Goal: Task Accomplishment & Management: Manage account settings

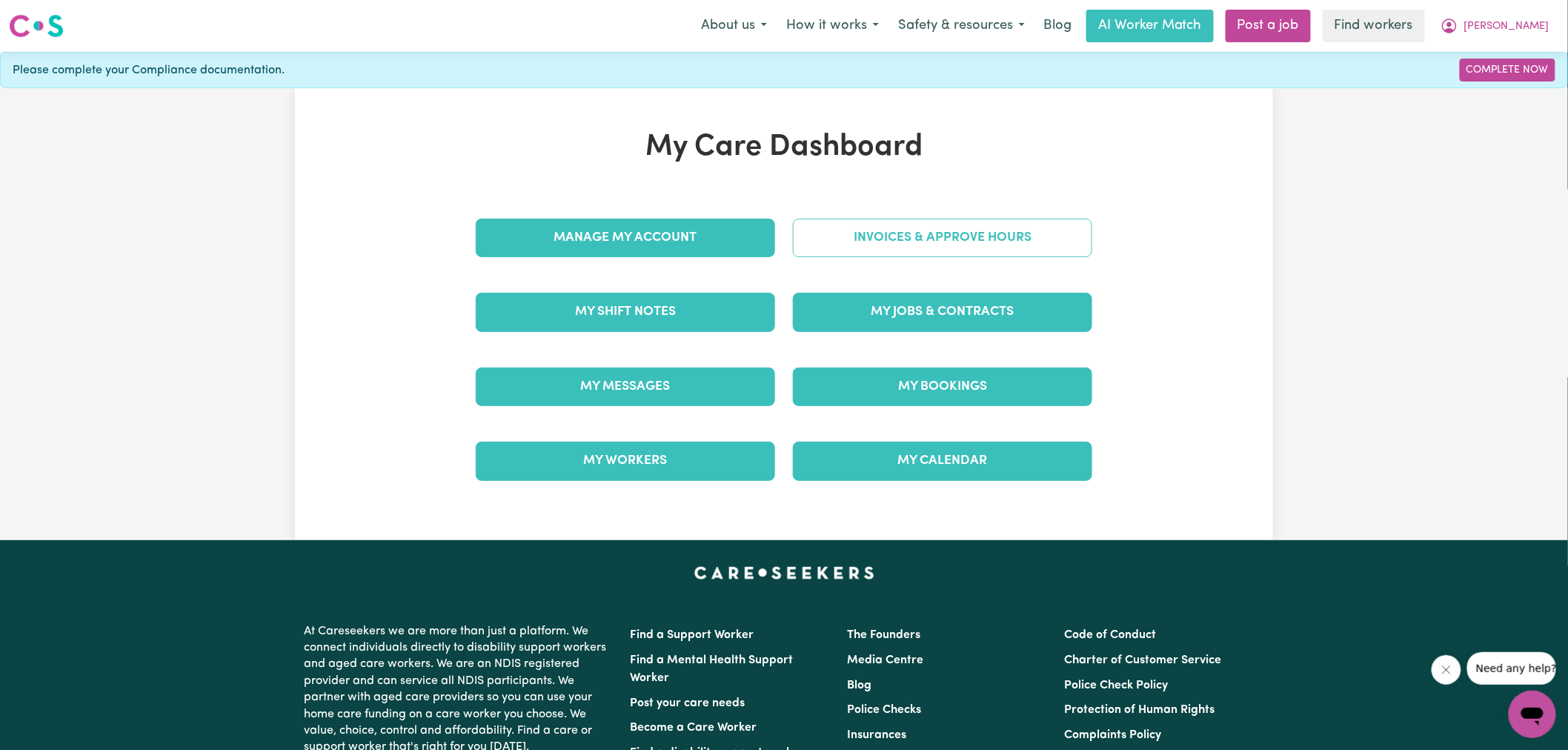
click at [841, 235] on link "Invoices & Approve Hours" at bounding box center [942, 238] width 299 height 38
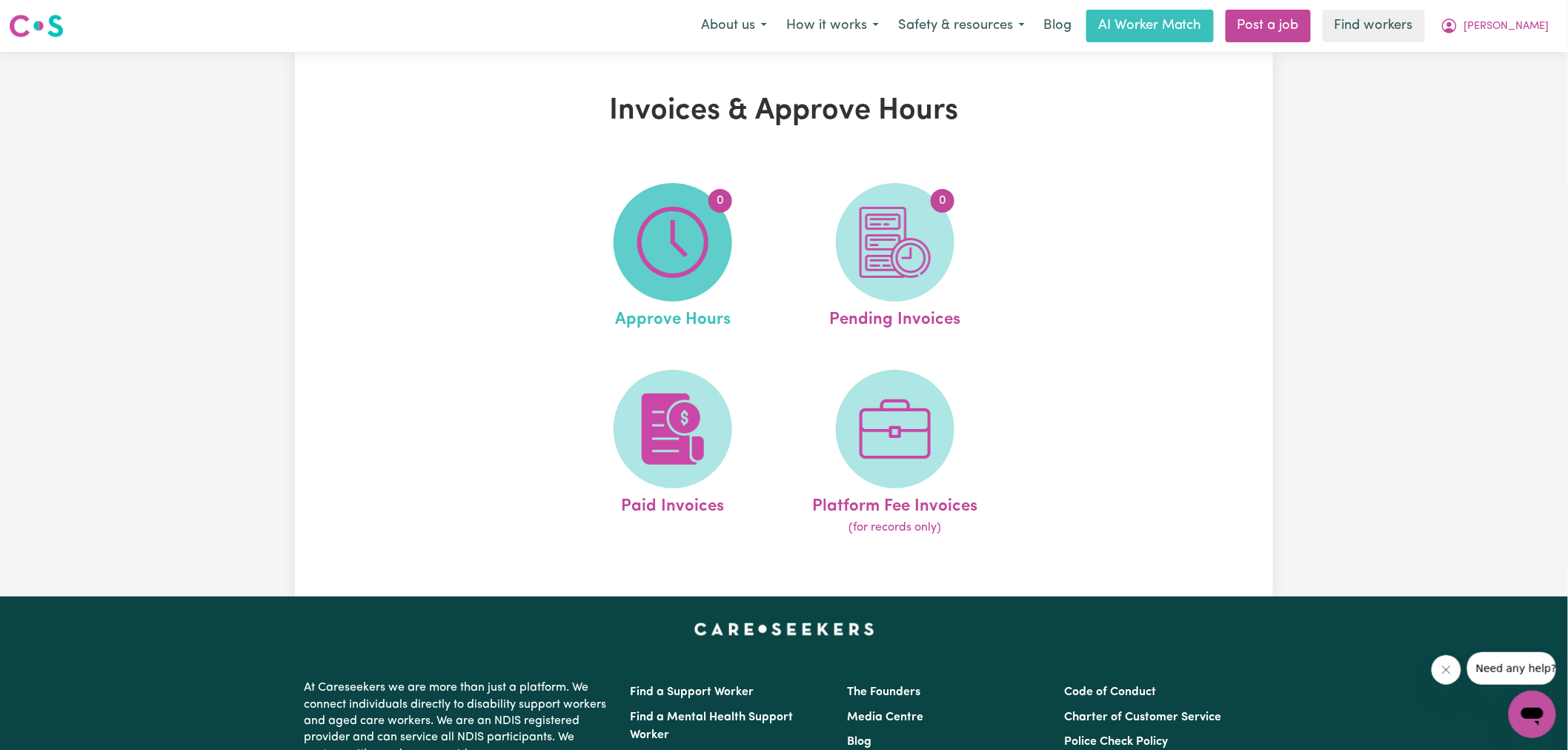
click at [684, 225] on img at bounding box center [673, 242] width 71 height 71
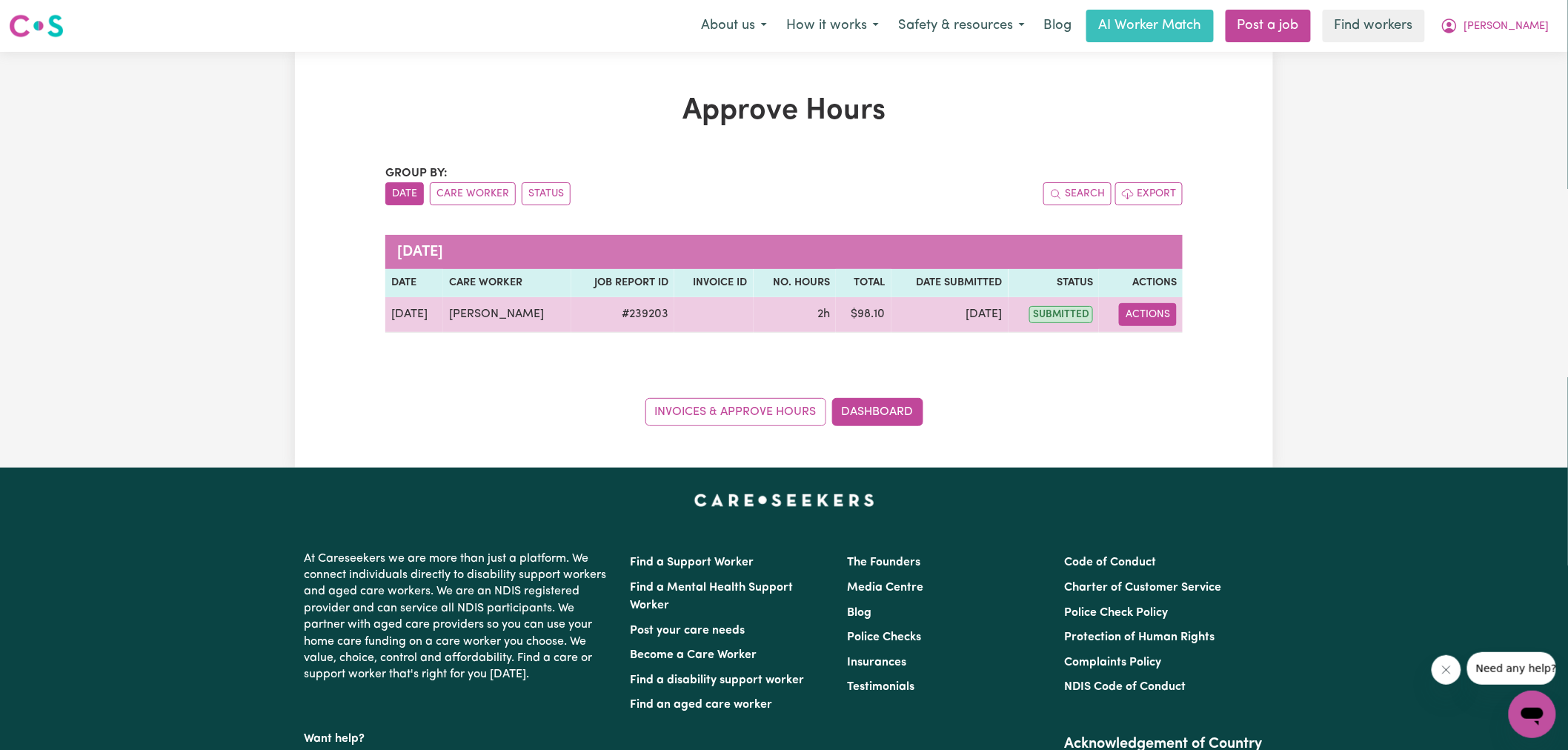
click at [1151, 318] on button "Actions" at bounding box center [1148, 315] width 58 height 23
click at [1180, 346] on link "View Job Report" at bounding box center [1186, 349] width 127 height 29
select select "pm"
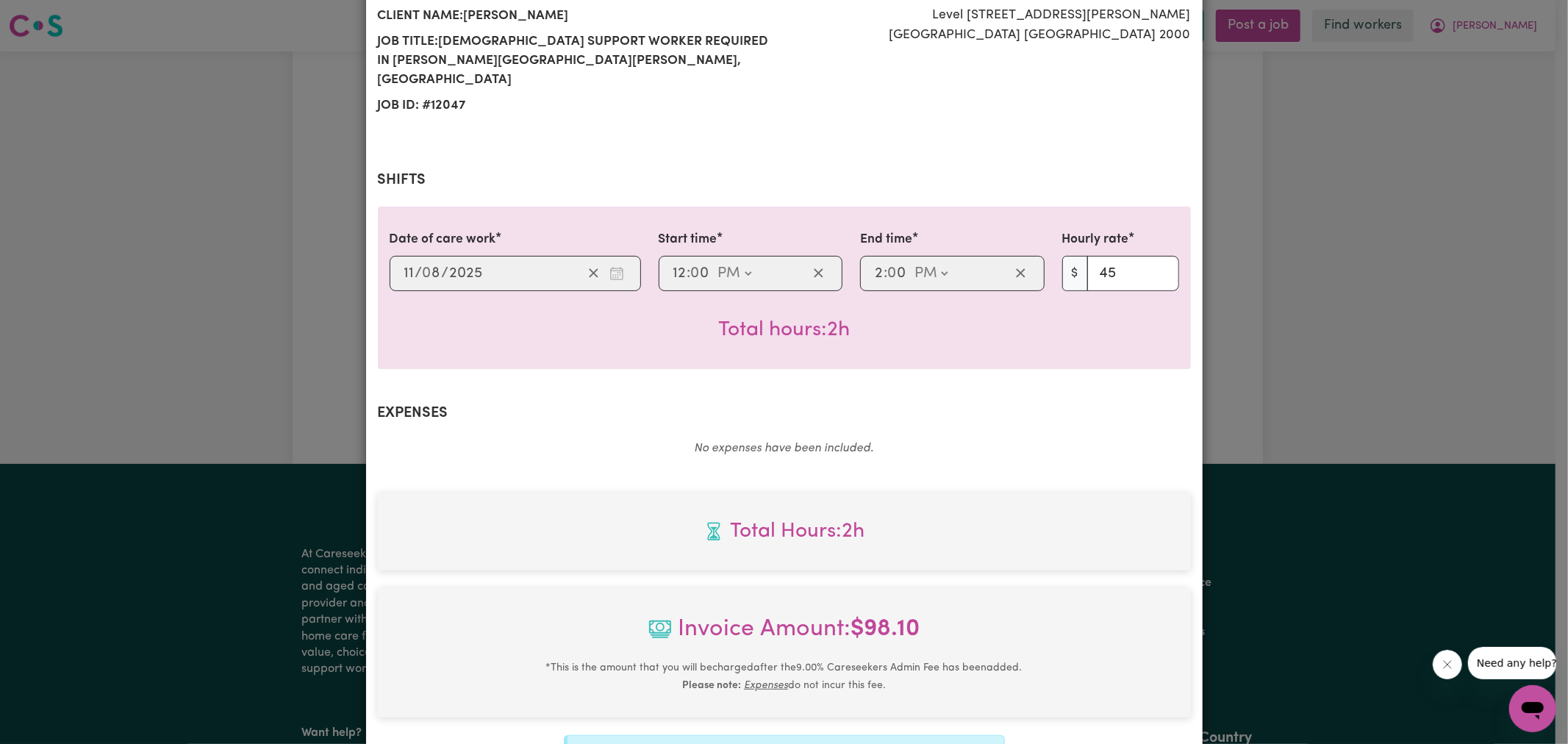
scroll to position [409, 0]
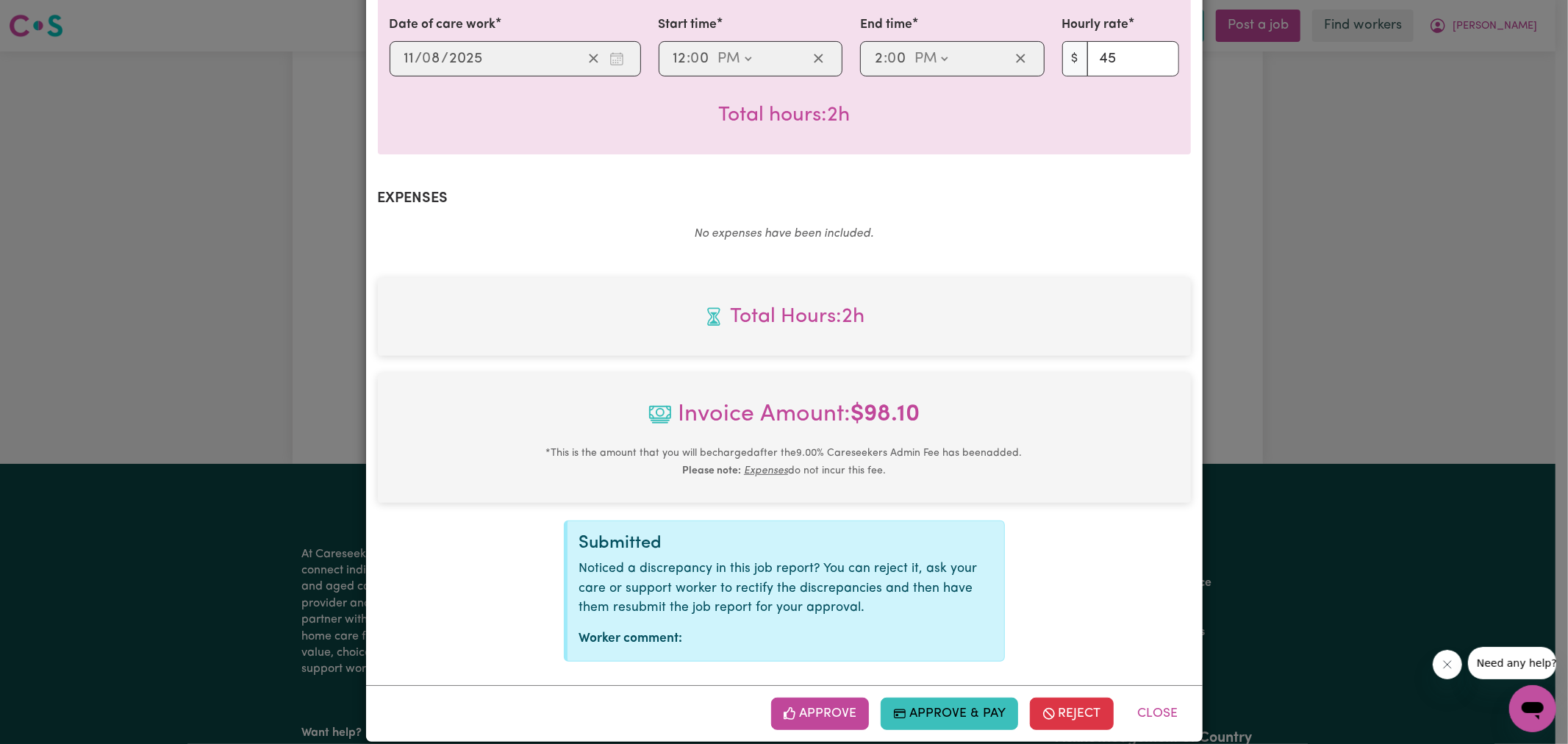
click at [818, 698] on button "Approve" at bounding box center [821, 713] width 99 height 32
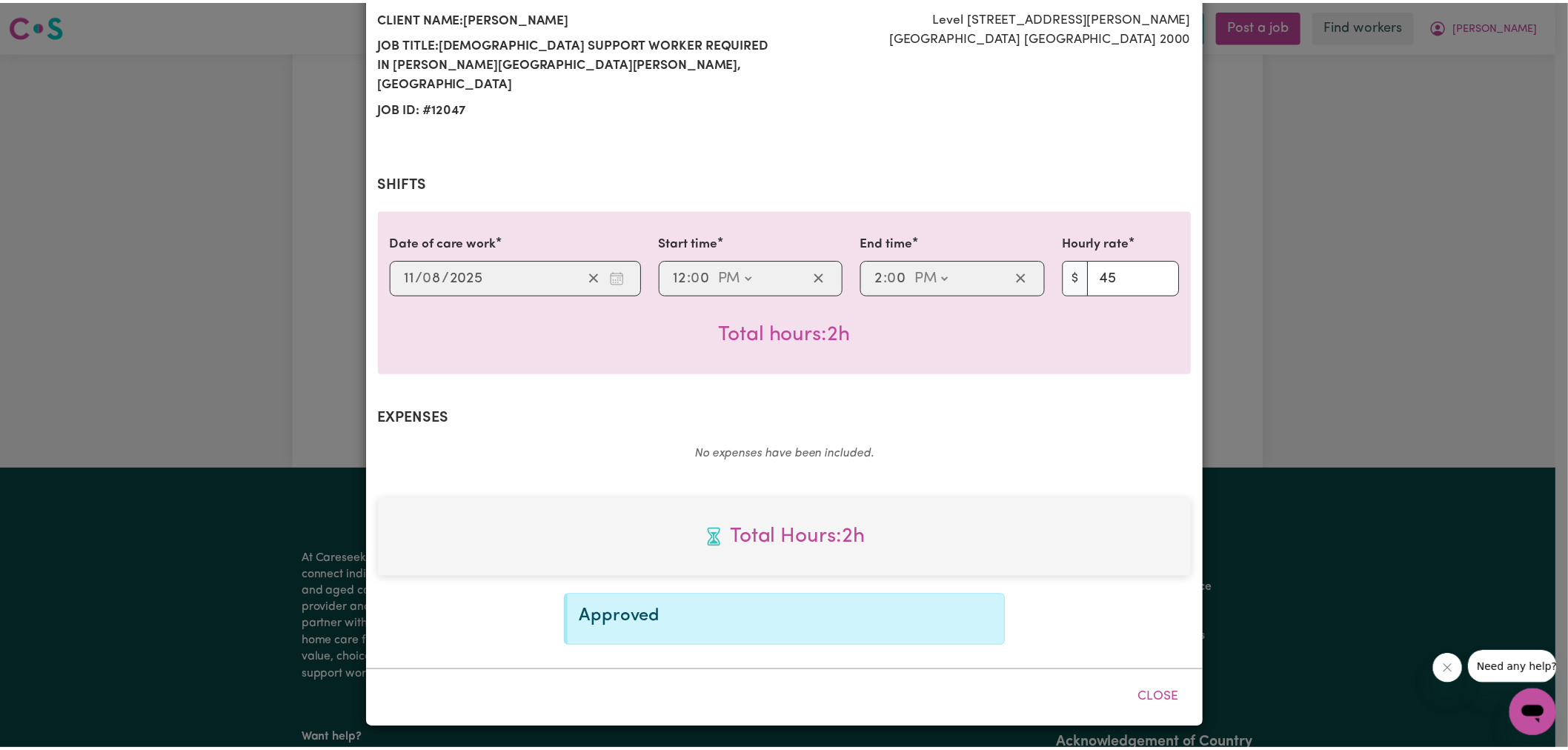
scroll to position [174, 0]
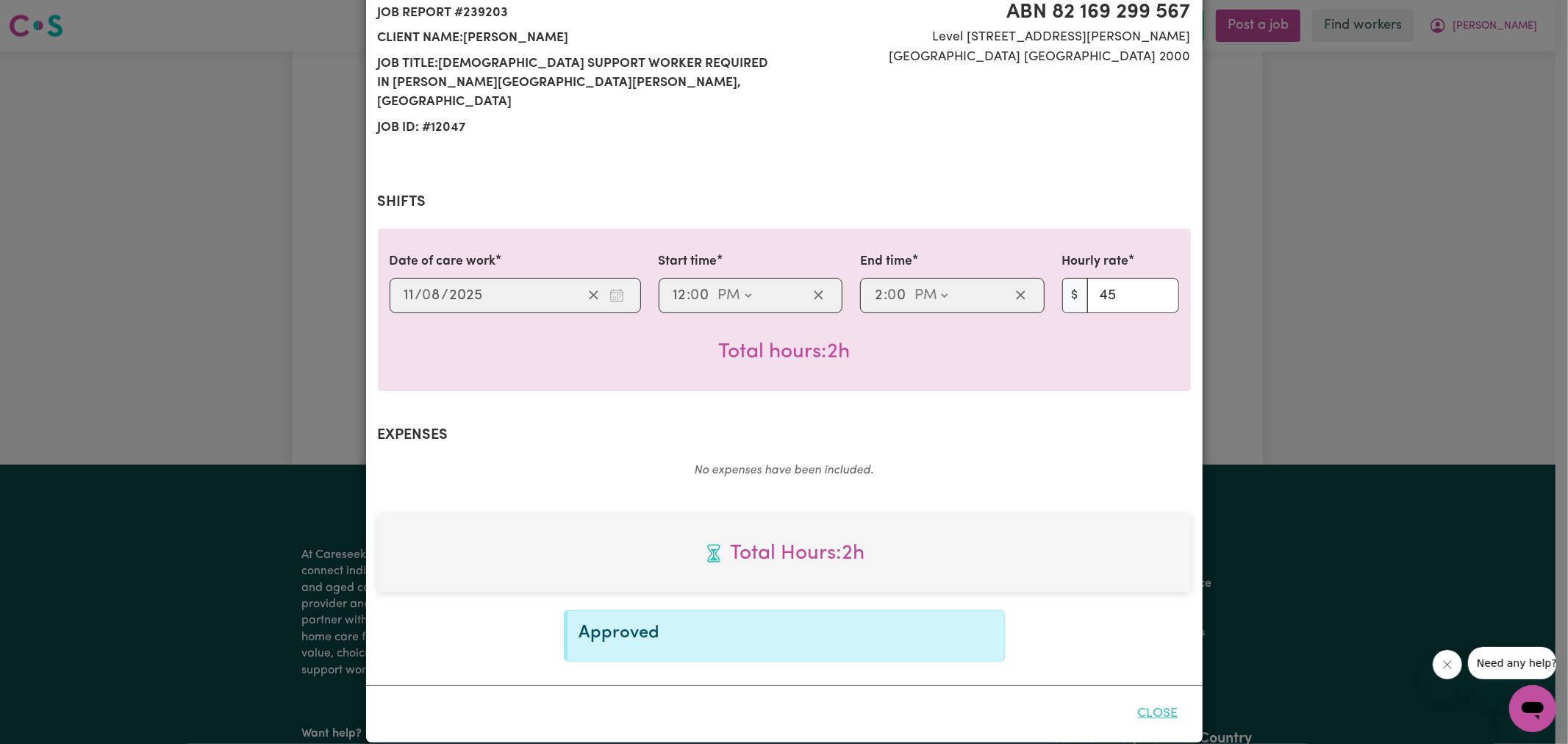
click at [1148, 698] on button "Close" at bounding box center [1157, 713] width 65 height 32
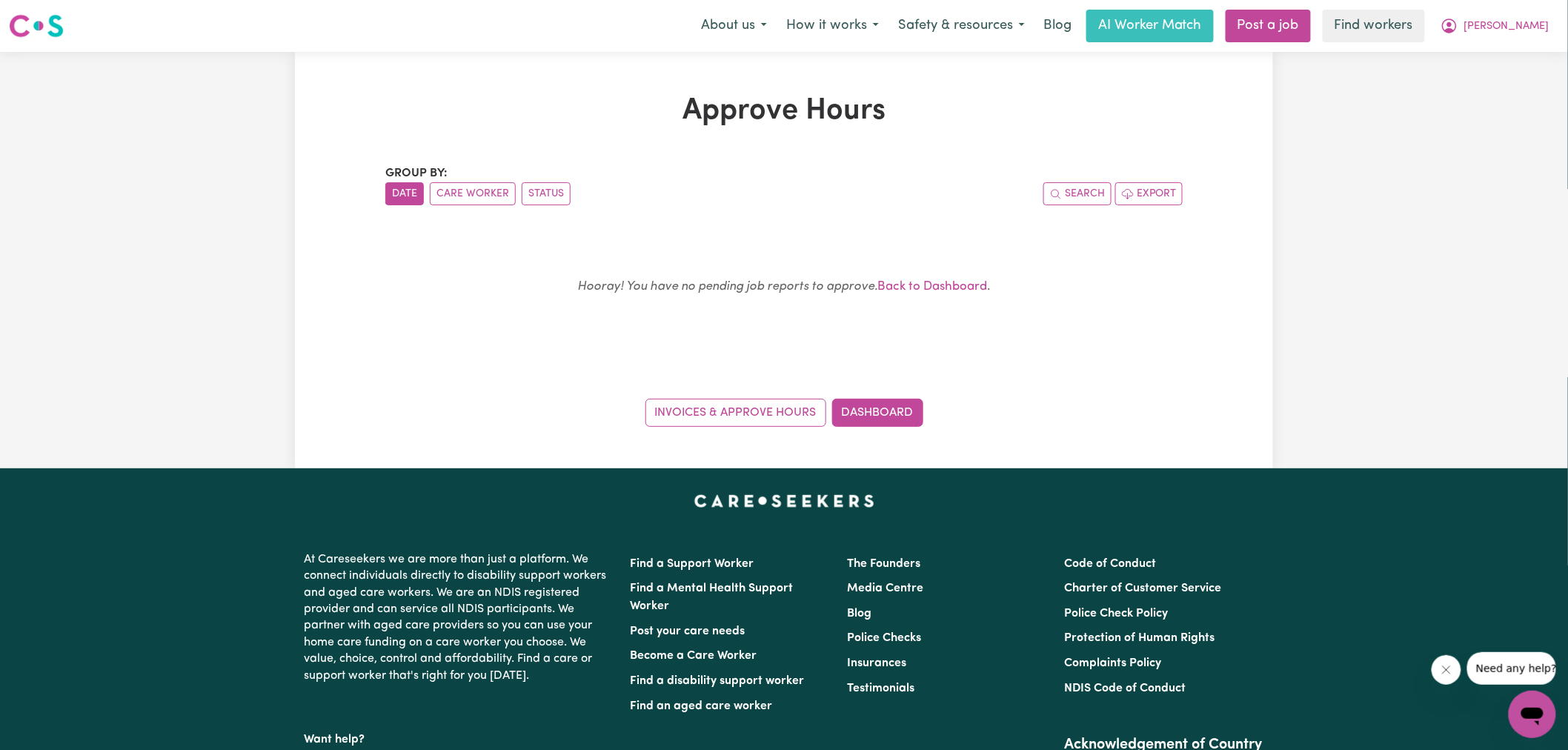
click at [714, 195] on ul "Date Care Worker Status" at bounding box center [585, 194] width 399 height 23
click at [1505, 38] on button "[PERSON_NAME]" at bounding box center [1495, 26] width 128 height 31
click at [1495, 90] on link "Logout" at bounding box center [1499, 85] width 117 height 28
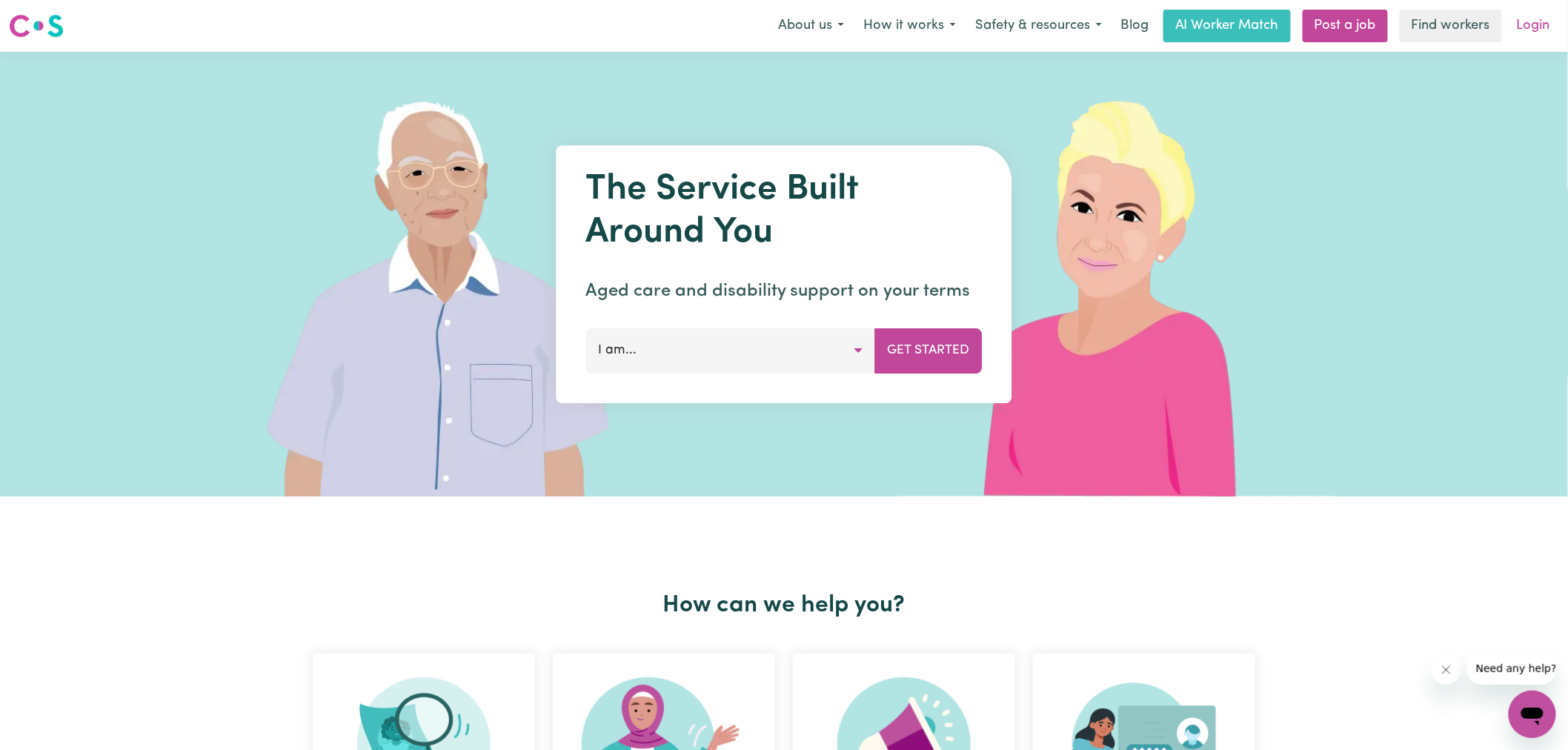
click at [1531, 31] on link "Login" at bounding box center [1534, 26] width 51 height 32
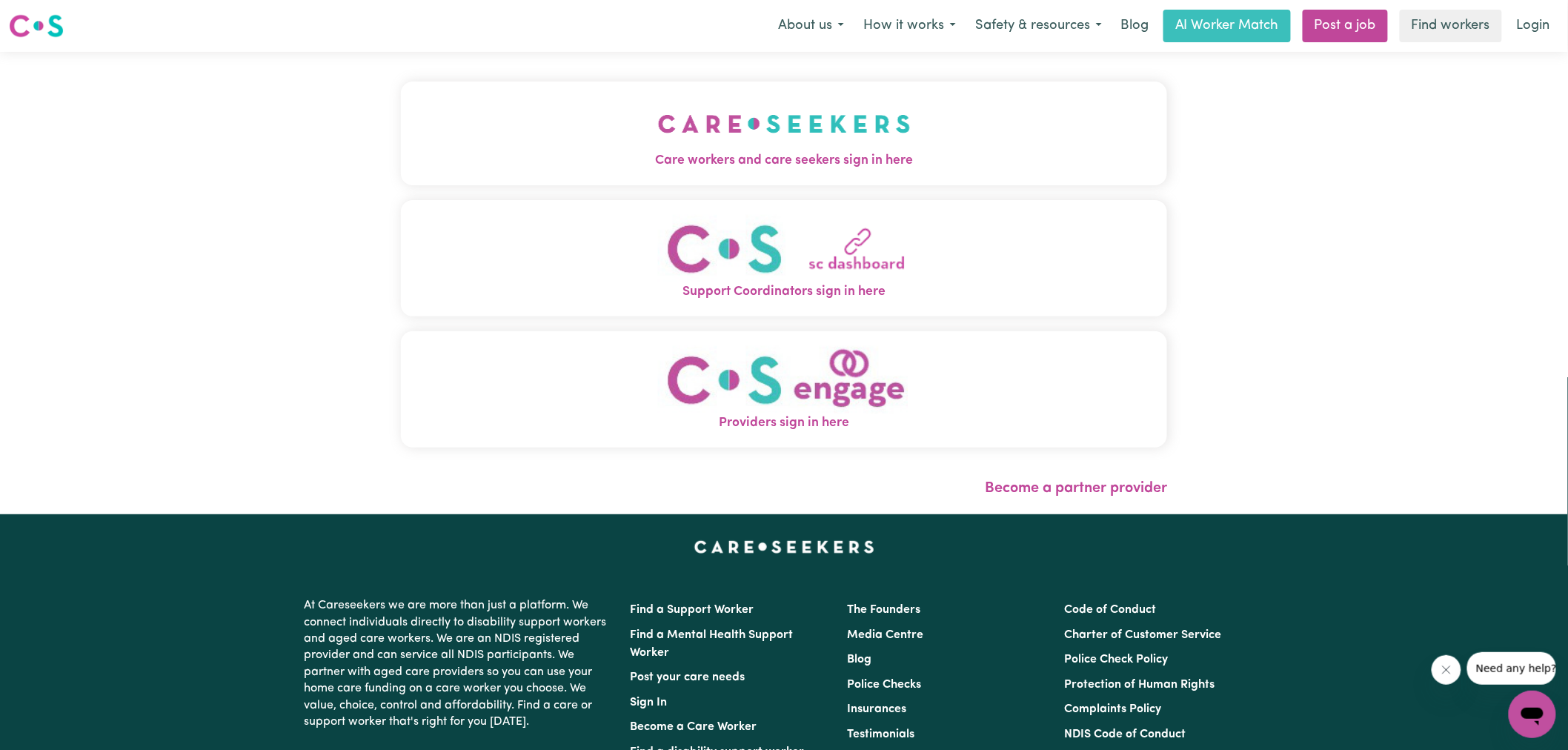
click at [560, 152] on span "Care workers and care seekers sign in here" at bounding box center [784, 161] width 766 height 20
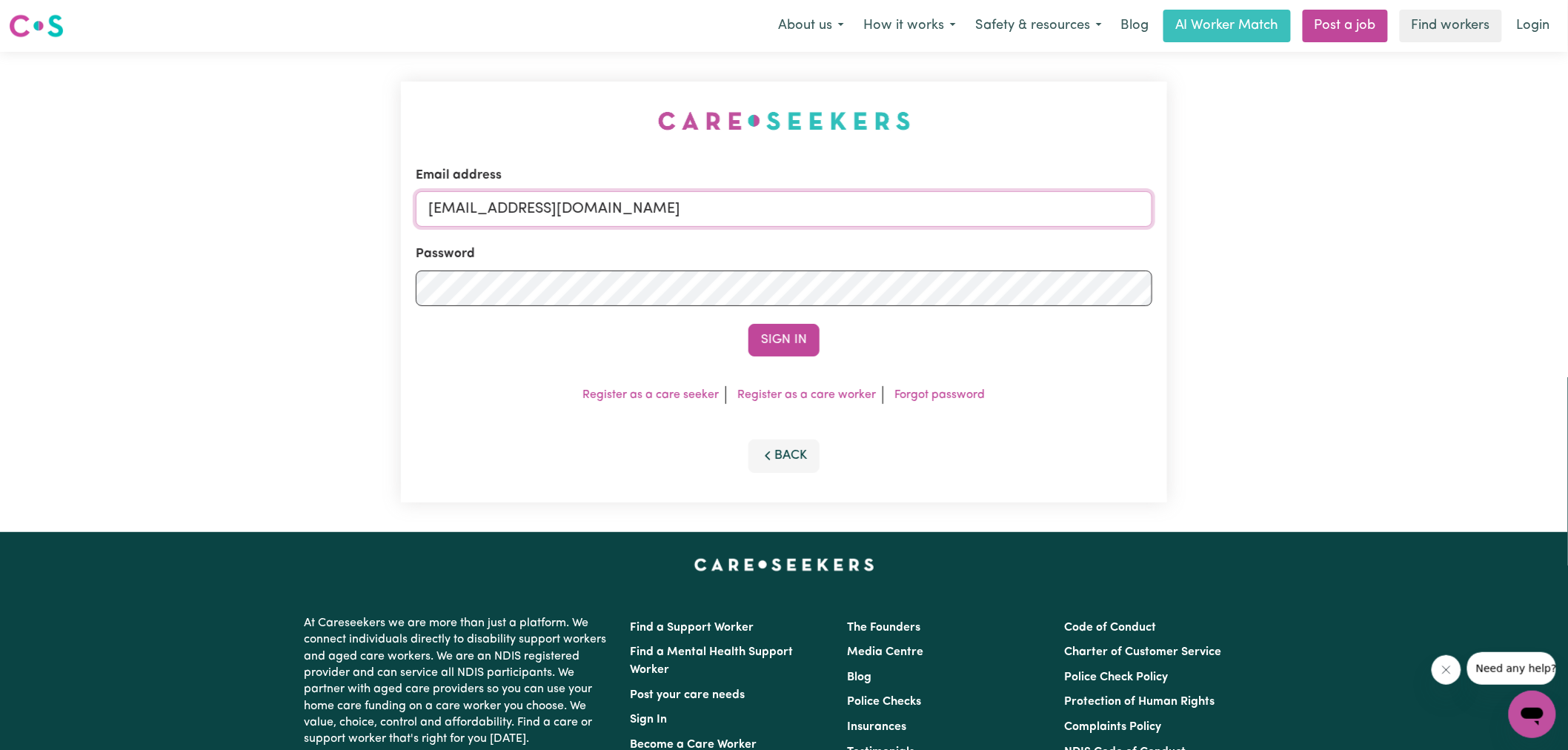
drag, startPoint x: 908, startPoint y: 208, endPoint x: 71, endPoint y: 208, distance: 837.0
click at [71, 208] on div "Email address [EMAIL_ADDRESS][DOMAIN_NAME] Password Sign In Register as a care …" at bounding box center [784, 292] width 1568 height 481
type input "[PERSON_NAME][EMAIL_ADDRESS][DOMAIN_NAME]"
click at [748, 324] on button "Sign In" at bounding box center [784, 340] width 71 height 32
